Goal: Task Accomplishment & Management: Use online tool/utility

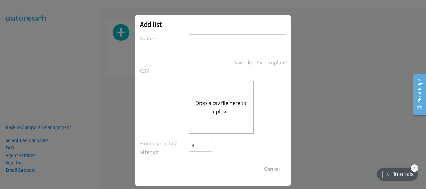
click at [211, 34] on div "Add list No phone fields were returned for that Report or List View Please uplo…" at bounding box center [212, 100] width 155 height 170
click at [210, 39] on input "text" at bounding box center [236, 40] width 97 height 13
type input "new"
click at [204, 103] on button "Drop a csv file here to upload" at bounding box center [220, 107] width 51 height 17
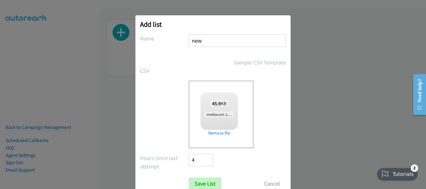
checkbox input "true"
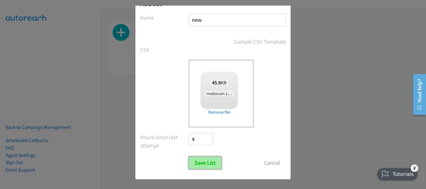
click at [197, 166] on input "Save List" at bounding box center [204, 163] width 33 height 12
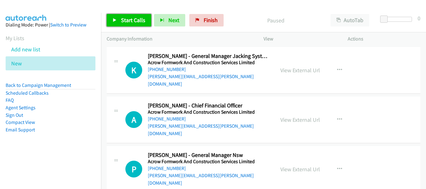
click at [126, 24] on link "Start Calls" at bounding box center [129, 20] width 45 height 12
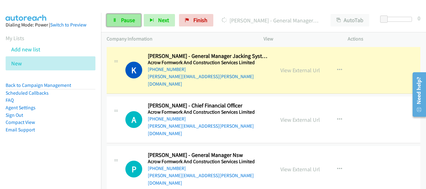
click at [132, 22] on span "Pause" at bounding box center [128, 20] width 14 height 7
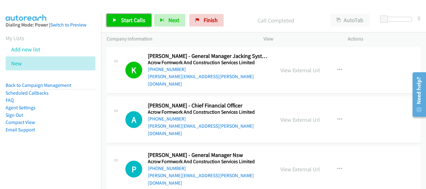
click at [133, 20] on span "Start Calls" at bounding box center [133, 20] width 24 height 7
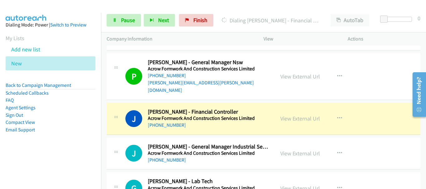
scroll to position [93, 0]
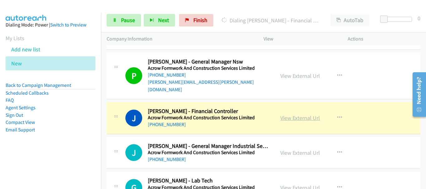
click at [311, 114] on link "View External Url" at bounding box center [300, 117] width 40 height 7
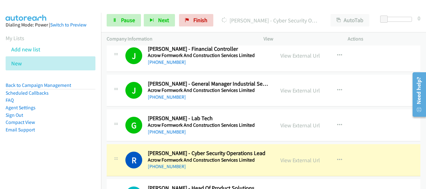
scroll to position [218, 0]
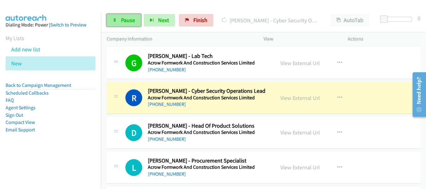
click at [121, 21] on span "Pause" at bounding box center [128, 20] width 14 height 7
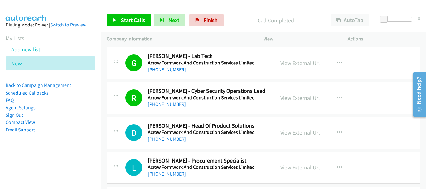
click at [293, 88] on div "View External Url View External Url Schedule/Manage Callback Start Calls Here R…" at bounding box center [319, 98] width 90 height 21
click at [293, 94] on link "View External Url" at bounding box center [300, 97] width 40 height 7
click at [128, 19] on span "Start Calls" at bounding box center [133, 20] width 24 height 7
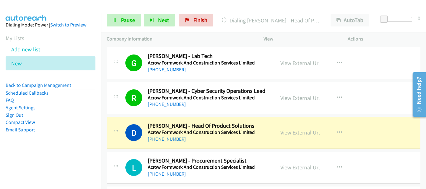
click at [57, 7] on div at bounding box center [210, 12] width 420 height 24
click at [294, 129] on link "View External Url" at bounding box center [300, 132] width 40 height 7
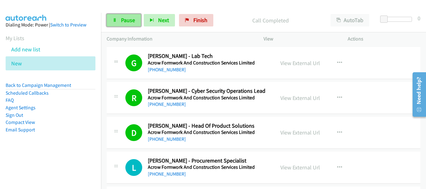
click at [122, 20] on span "Pause" at bounding box center [128, 20] width 14 height 7
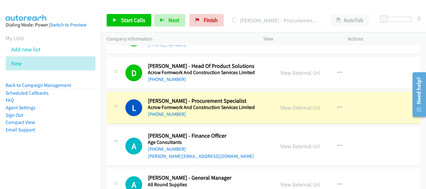
scroll to position [280, 0]
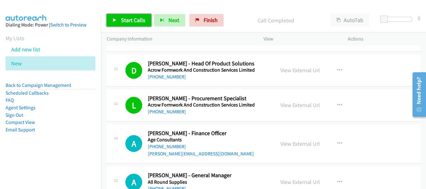
click at [134, 24] on link "Start Calls" at bounding box center [129, 20] width 45 height 12
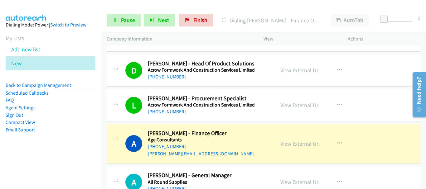
drag, startPoint x: 50, startPoint y: 9, endPoint x: 267, endPoint y: 113, distance: 239.8
click at [50, 9] on div at bounding box center [210, 12] width 420 height 24
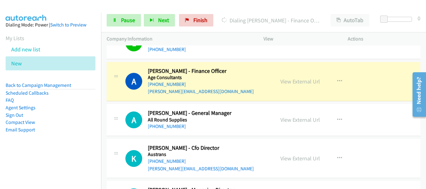
scroll to position [312, 0]
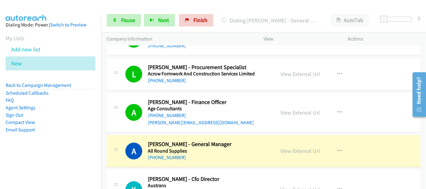
drag, startPoint x: 46, startPoint y: 5, endPoint x: 51, endPoint y: 11, distance: 7.3
click at [46, 5] on img at bounding box center [26, 11] width 47 height 22
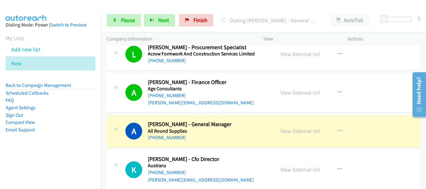
scroll to position [343, 0]
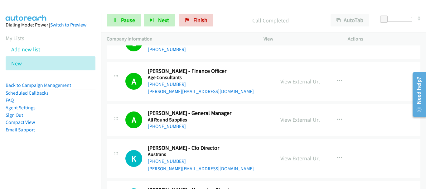
drag, startPoint x: 66, startPoint y: 49, endPoint x: 221, endPoint y: 5, distance: 161.3
click at [66, 49] on li "Add new list" at bounding box center [56, 49] width 101 height 14
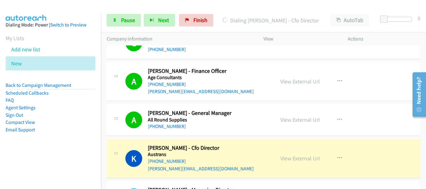
click at [104, 72] on td "A Callback Scheduled Alicia Callaghan - Finance Officer Age Consultants Austral…" at bounding box center [263, 81] width 325 height 42
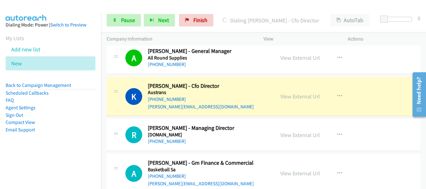
scroll to position [405, 0]
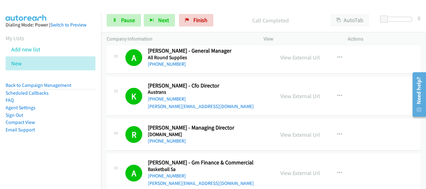
drag, startPoint x: 377, startPoint y: 120, endPoint x: 141, endPoint y: 76, distance: 239.9
click at [377, 120] on div "R Callback Scheduled Russell Colpoys - Managing Director Awardsandtrophies.Com.…" at bounding box center [263, 135] width 313 height 32
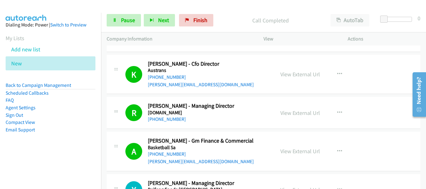
scroll to position [436, 0]
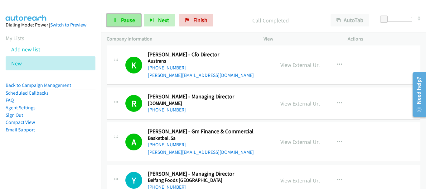
click at [117, 16] on link "Pause" at bounding box center [124, 20] width 34 height 12
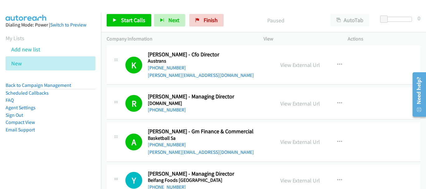
click at [368, 91] on div "R Callback Scheduled Russell Colpoys - Managing Director Awardsandtrophies.Com.…" at bounding box center [263, 104] width 313 height 32
click at [130, 21] on span "Start Calls" at bounding box center [133, 20] width 24 height 7
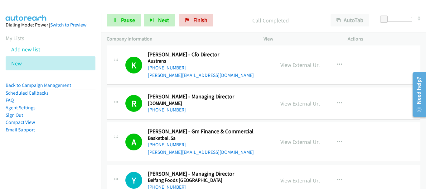
drag, startPoint x: 371, startPoint y: 85, endPoint x: 165, endPoint y: 179, distance: 226.5
click at [124, 11] on div "Start Calls Pause Next Finish Call Completed AutoTab AutoTab 0" at bounding box center [263, 20] width 325 height 24
click at [119, 18] on link "Pause" at bounding box center [124, 20] width 34 height 12
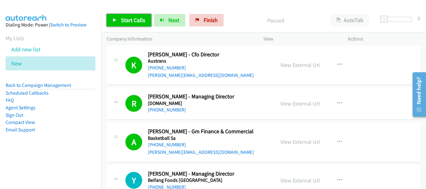
click at [126, 22] on span "Start Calls" at bounding box center [133, 20] width 24 height 7
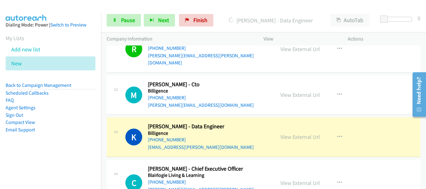
scroll to position [654, 0]
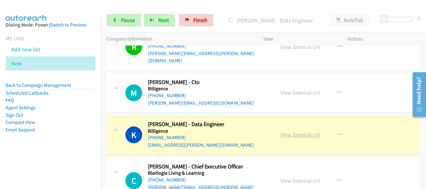
click at [303, 131] on link "View External Url" at bounding box center [300, 134] width 40 height 7
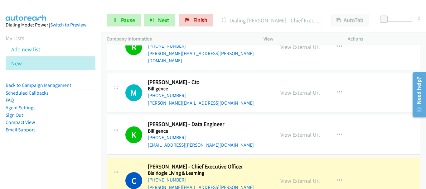
scroll to position [716, 0]
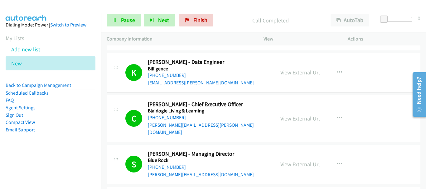
drag, startPoint x: 387, startPoint y: 79, endPoint x: 132, endPoint y: 29, distance: 259.8
click at [120, 23] on link "Pause" at bounding box center [124, 20] width 34 height 12
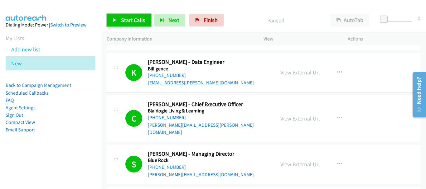
click at [120, 23] on link "Start Calls" at bounding box center [129, 20] width 45 height 12
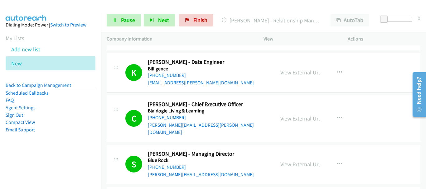
drag, startPoint x: 397, startPoint y: 76, endPoint x: 262, endPoint y: 142, distance: 150.1
click at [397, 95] on div "C Callback Scheduled Carolyn Carr - Chief Executive Officer Blairlogie Living &…" at bounding box center [263, 118] width 313 height 47
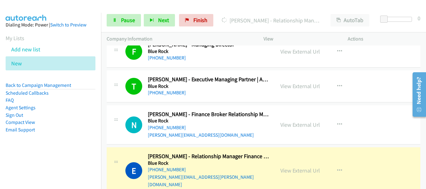
scroll to position [903, 0]
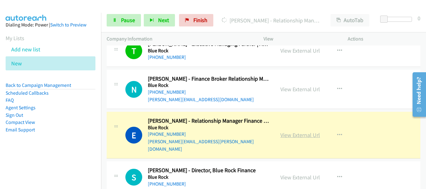
click at [291, 131] on link "View External Url" at bounding box center [300, 134] width 40 height 7
click at [124, 20] on span "Pause" at bounding box center [128, 20] width 14 height 7
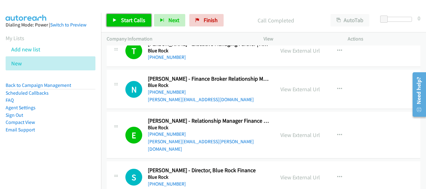
click at [137, 23] on span "Start Calls" at bounding box center [133, 20] width 24 height 7
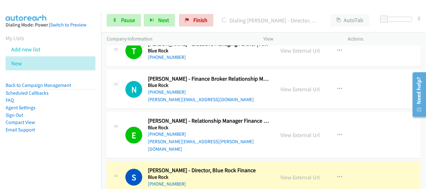
scroll to position [935, 0]
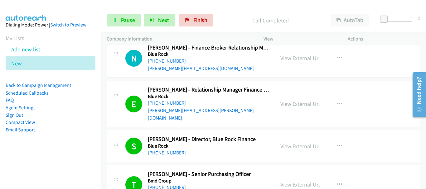
click at [31, 8] on img at bounding box center [26, 11] width 47 height 22
click at [387, 130] on div "S Callback Scheduled Steve Whiteside - Director, Blue Rock Finance Blue Rock Au…" at bounding box center [263, 146] width 313 height 32
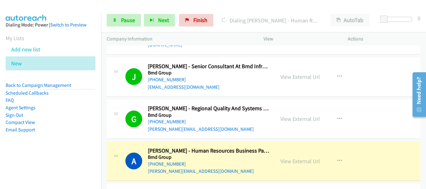
scroll to position [1215, 0]
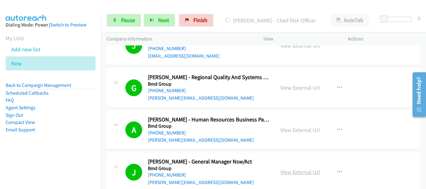
drag, startPoint x: 379, startPoint y: 77, endPoint x: 299, endPoint y: 114, distance: 88.2
click at [379, 111] on div "A Callback Scheduled Alex Barr - Human Resources Business Partner Southern Regi…" at bounding box center [263, 130] width 313 height 39
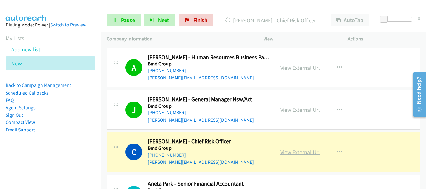
click at [288, 149] on link "View External Url" at bounding box center [300, 152] width 40 height 7
click at [112, 23] on link "Pause" at bounding box center [124, 20] width 34 height 12
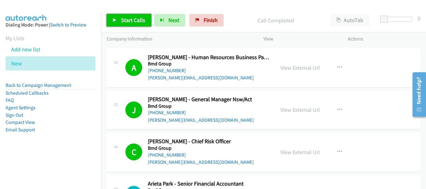
click at [127, 19] on span "Start Calls" at bounding box center [133, 20] width 24 height 7
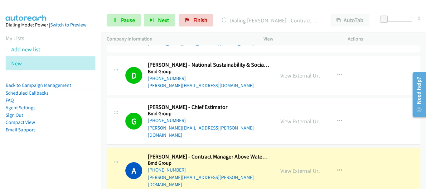
scroll to position [1433, 0]
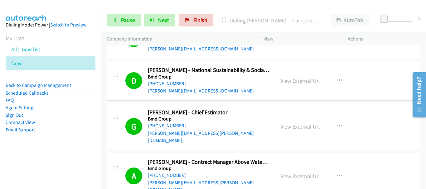
drag, startPoint x: 379, startPoint y: 64, endPoint x: 333, endPoint y: 90, distance: 53.1
click at [379, 103] on div "G Callback Scheduled Glen Clifford - Chief Estimator Bmd Group Australia/Sydney…" at bounding box center [263, 126] width 313 height 47
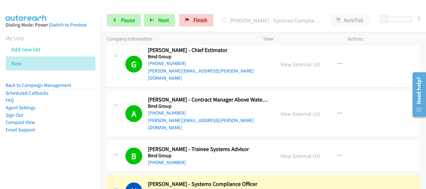
scroll to position [1526, 0]
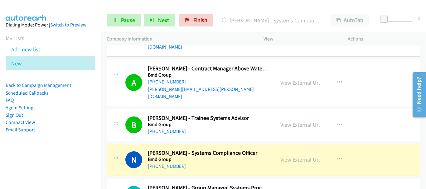
click at [387, 144] on div "N Callback Scheduled Namanjot Singh - Systems Compliance Officer Bmd Group Aust…" at bounding box center [263, 160] width 313 height 32
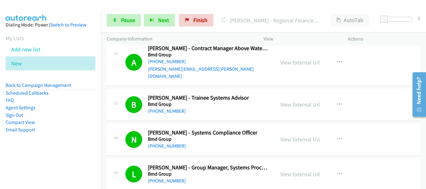
scroll to position [1558, 0]
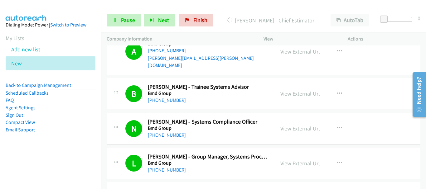
click at [396, 148] on div "L Callback Scheduled Laureen Constable - Group Manager, Systems Process Bmd Gro…" at bounding box center [263, 164] width 313 height 32
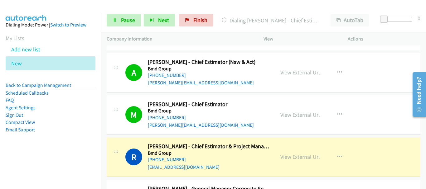
scroll to position [1838, 0]
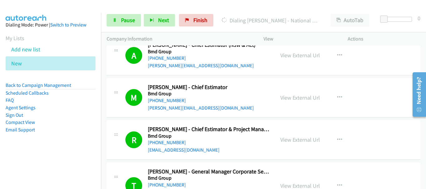
drag, startPoint x: 382, startPoint y: 65, endPoint x: 248, endPoint y: 143, distance: 155.1
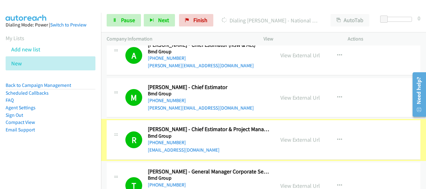
scroll to position [1869, 0]
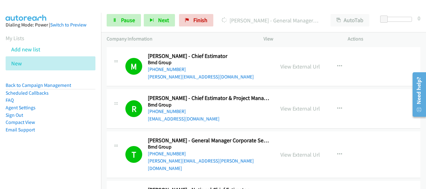
drag, startPoint x: 392, startPoint y: 57, endPoint x: 197, endPoint y: 118, distance: 204.6
click at [392, 131] on div "T Callback Scheduled Tony Hennessy - General Manager Corporate Services Bmd Gro…" at bounding box center [263, 154] width 313 height 47
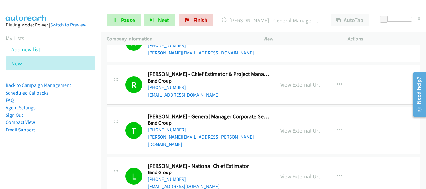
scroll to position [1900, 0]
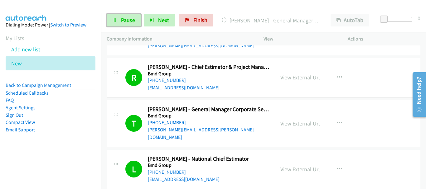
click at [130, 15] on link "Pause" at bounding box center [124, 20] width 34 height 12
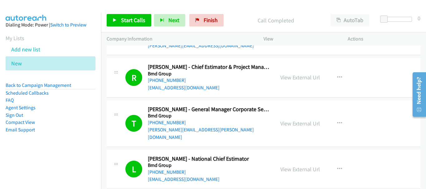
drag, startPoint x: 131, startPoint y: 18, endPoint x: 195, endPoint y: 187, distance: 180.1
click at [131, 18] on span "Start Calls" at bounding box center [133, 20] width 24 height 7
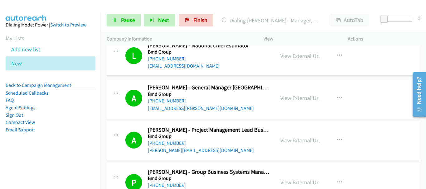
scroll to position [2056, 0]
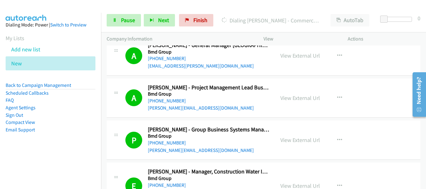
drag, startPoint x: 368, startPoint y: 74, endPoint x: 234, endPoint y: 37, distance: 139.8
click at [368, 163] on div "E Callback Scheduled Eric Waters - Manager, Construction Water Infrastructure B…" at bounding box center [263, 186] width 313 height 47
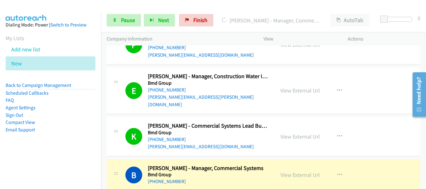
scroll to position [2181, 0]
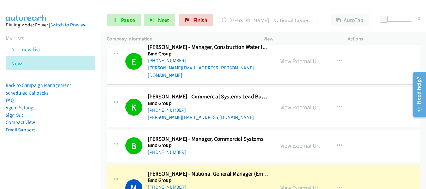
click at [383, 130] on div "B Callback Scheduled Bryan Kerr - Manager, Commercial Systems Bmd Group Austral…" at bounding box center [263, 146] width 313 height 32
click at [283, 184] on link "View External Url" at bounding box center [300, 187] width 40 height 7
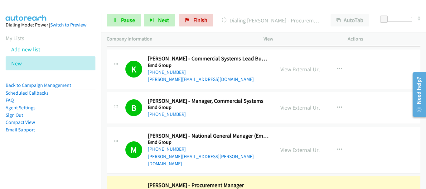
scroll to position [2243, 0]
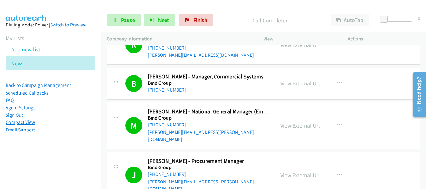
click at [257, 178] on div "justin.bland@bmd.com.au" at bounding box center [208, 185] width 121 height 15
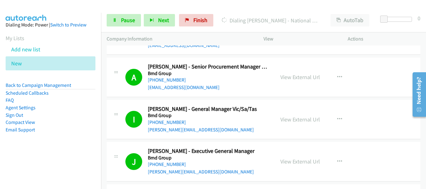
scroll to position [2648, 0]
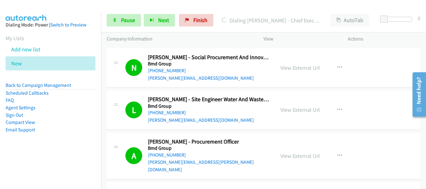
scroll to position [3022, 0]
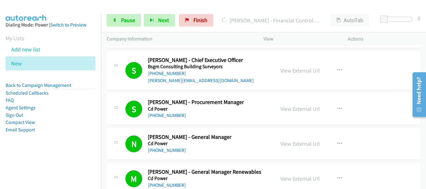
scroll to position [3178, 0]
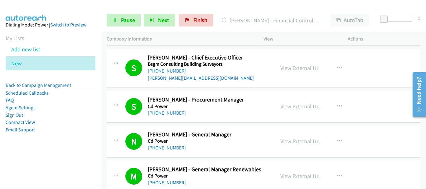
click at [121, 19] on span "Pause" at bounding box center [128, 20] width 14 height 7
